Goal: Task Accomplishment & Management: Manage account settings

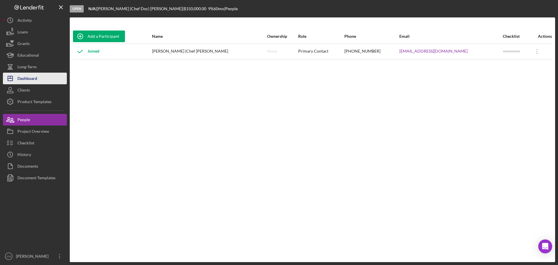
click at [27, 78] on div "Dashboard" at bounding box center [27, 79] width 20 height 13
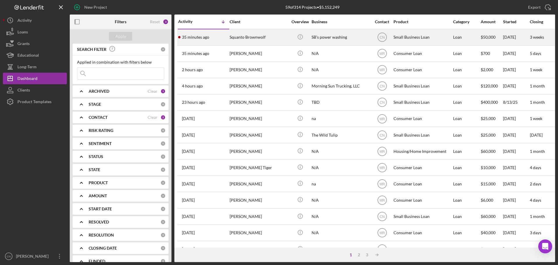
click at [239, 37] on div "Squanto Brownwolf" at bounding box center [259, 37] width 58 height 15
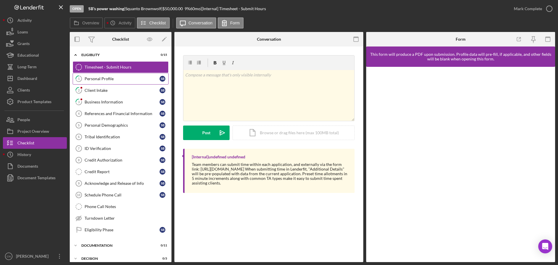
click at [106, 77] on div "Personal Profile" at bounding box center [122, 78] width 75 height 5
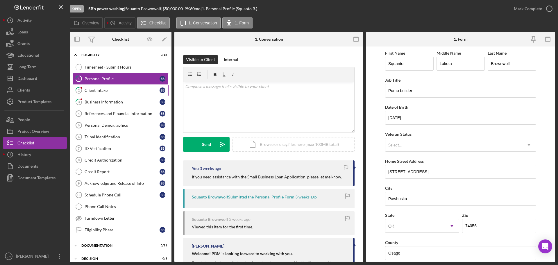
click at [100, 92] on div "Client Intake" at bounding box center [122, 90] width 75 height 5
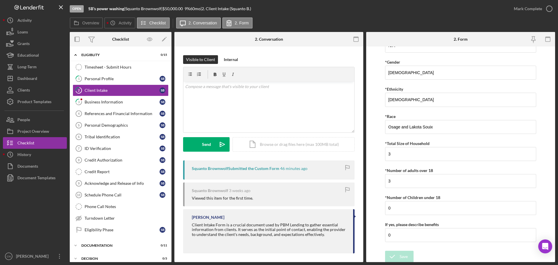
scroll to position [1053, 0]
click at [548, 6] on icon "button" at bounding box center [549, 8] width 15 height 15
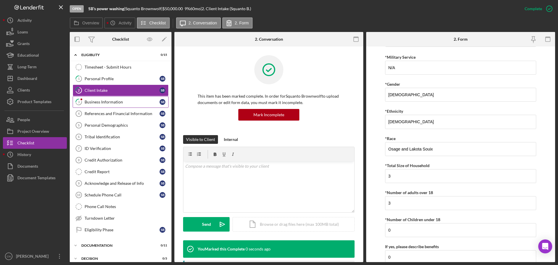
scroll to position [1076, 0]
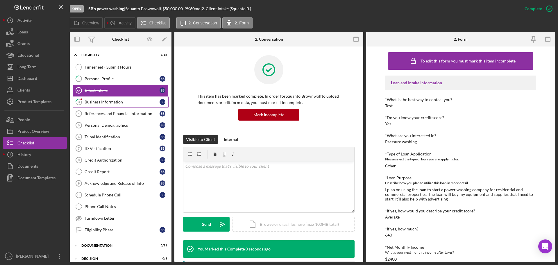
click at [100, 103] on div "Business Information" at bounding box center [122, 102] width 75 height 5
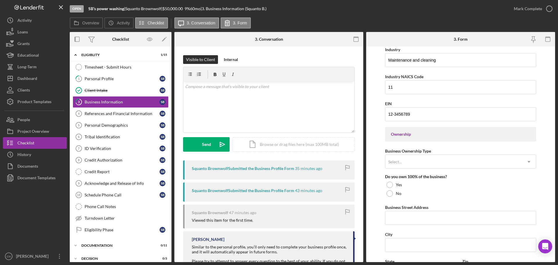
scroll to position [232, 0]
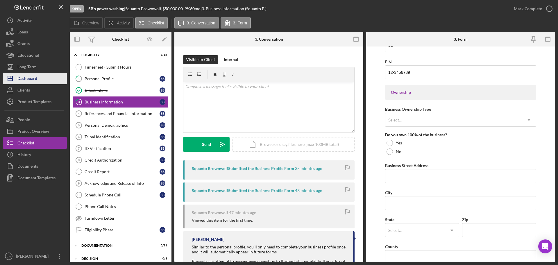
click at [23, 79] on div "Dashboard" at bounding box center [27, 79] width 20 height 13
